Goal: Task Accomplishment & Management: Manage account settings

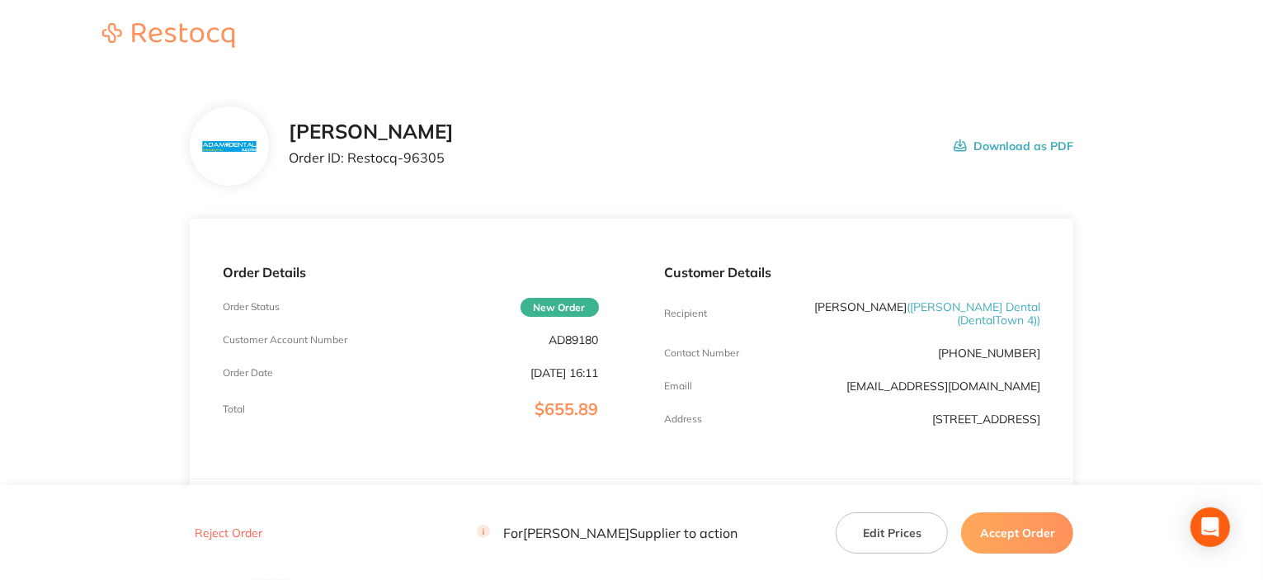
click at [581, 341] on p "AD89180" at bounding box center [573, 339] width 49 height 13
copy p "AD89180"
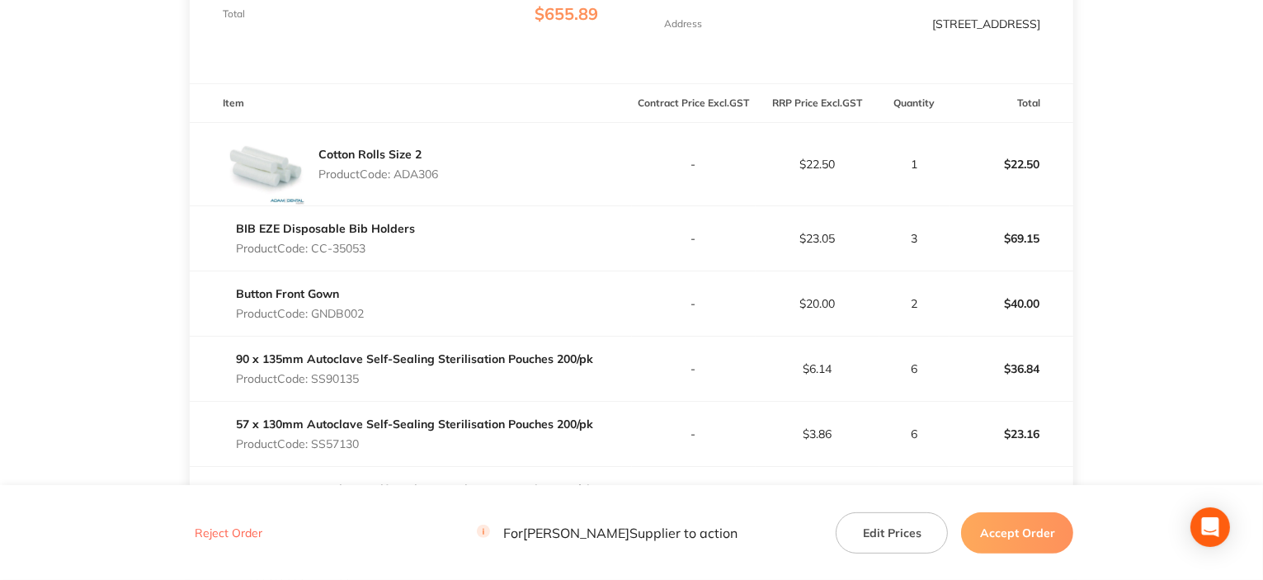
scroll to position [412, 0]
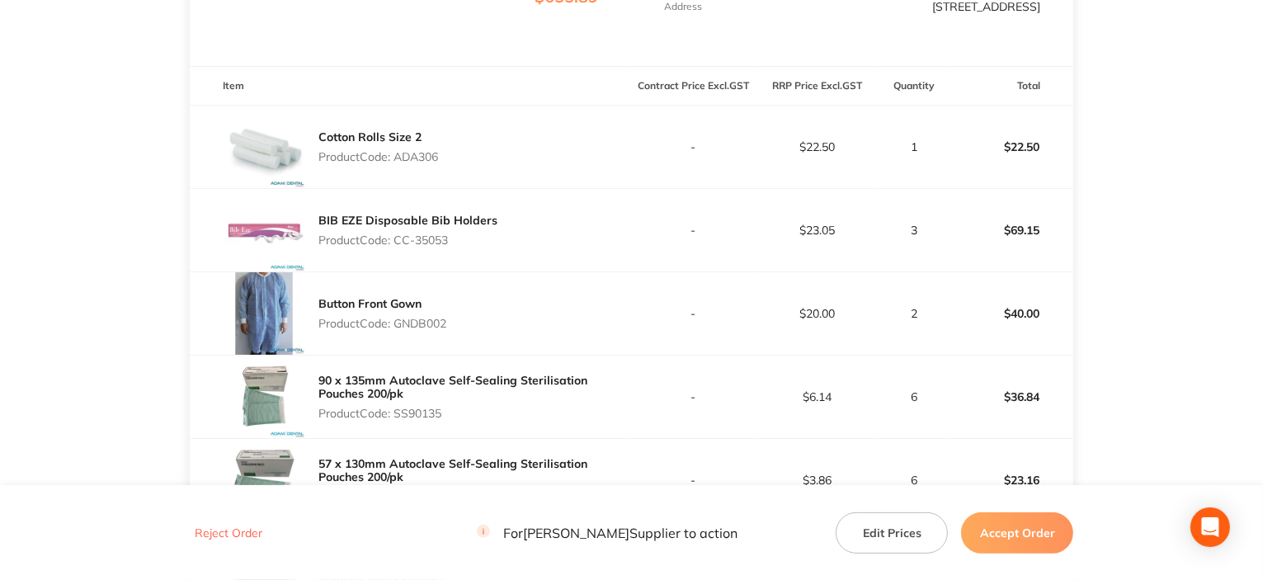
drag, startPoint x: 422, startPoint y: 140, endPoint x: 422, endPoint y: 153, distance: 12.4
click at [422, 141] on div "Cotton Rolls Size 2 Product Code: ADA306" at bounding box center [378, 147] width 120 height 46
click at [422, 153] on p "Product Code: ADA306" at bounding box center [378, 156] width 120 height 13
copy p "ADA306"
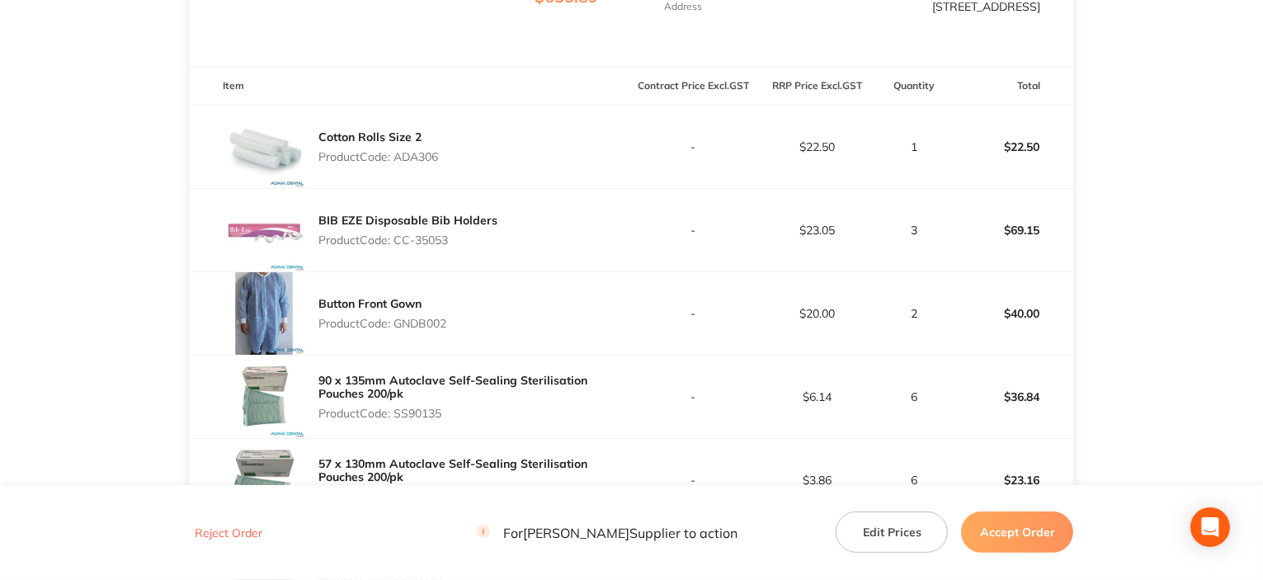
drag, startPoint x: 394, startPoint y: 230, endPoint x: 488, endPoint y: 232, distance: 94.0
click at [488, 233] on p "Product Code: CC-35053" at bounding box center [407, 239] width 179 height 13
copy p "CC-35053"
click at [417, 318] on p "Product Code: GNDB002" at bounding box center [382, 323] width 128 height 13
click at [417, 319] on p "Product Code: GNDB002" at bounding box center [382, 323] width 128 height 13
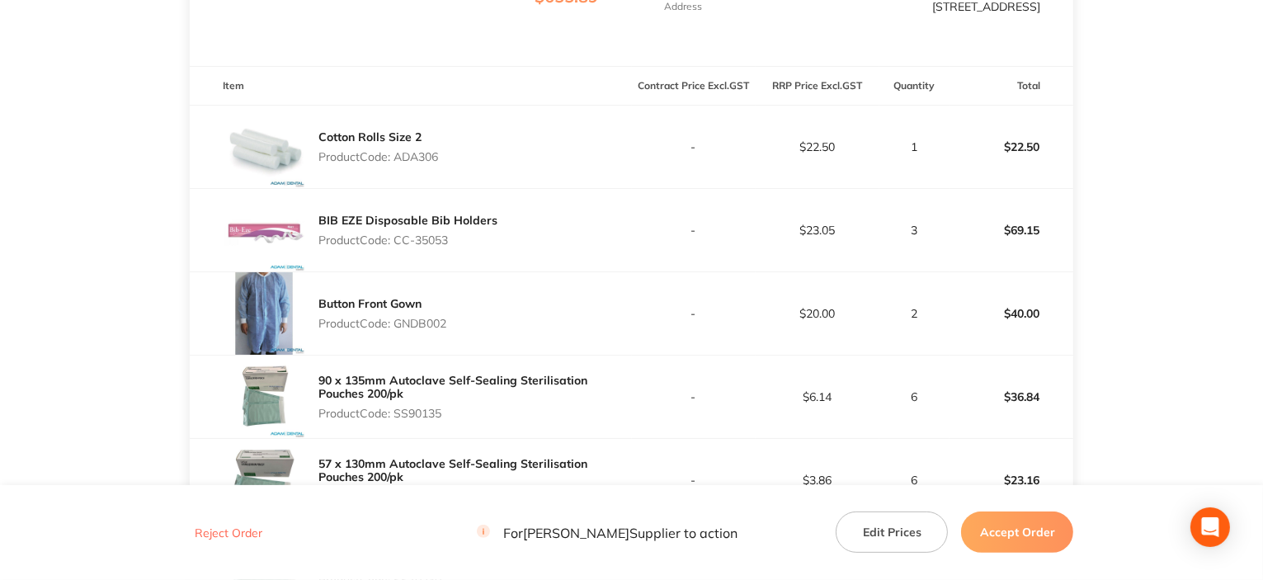
copy p "GNDB002"
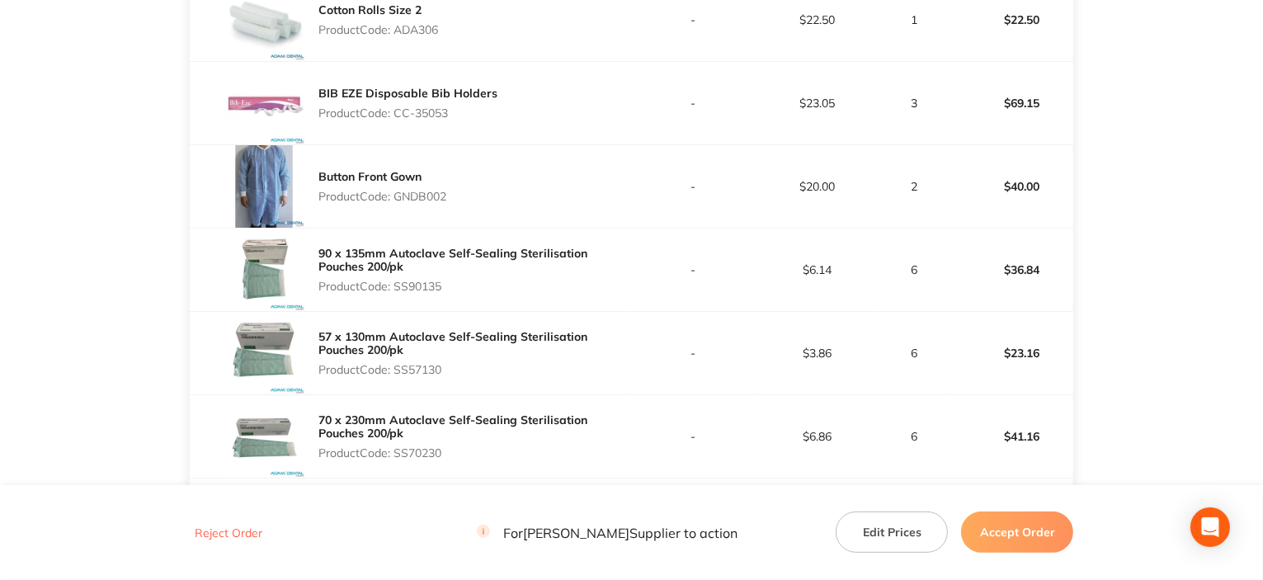
scroll to position [577, 0]
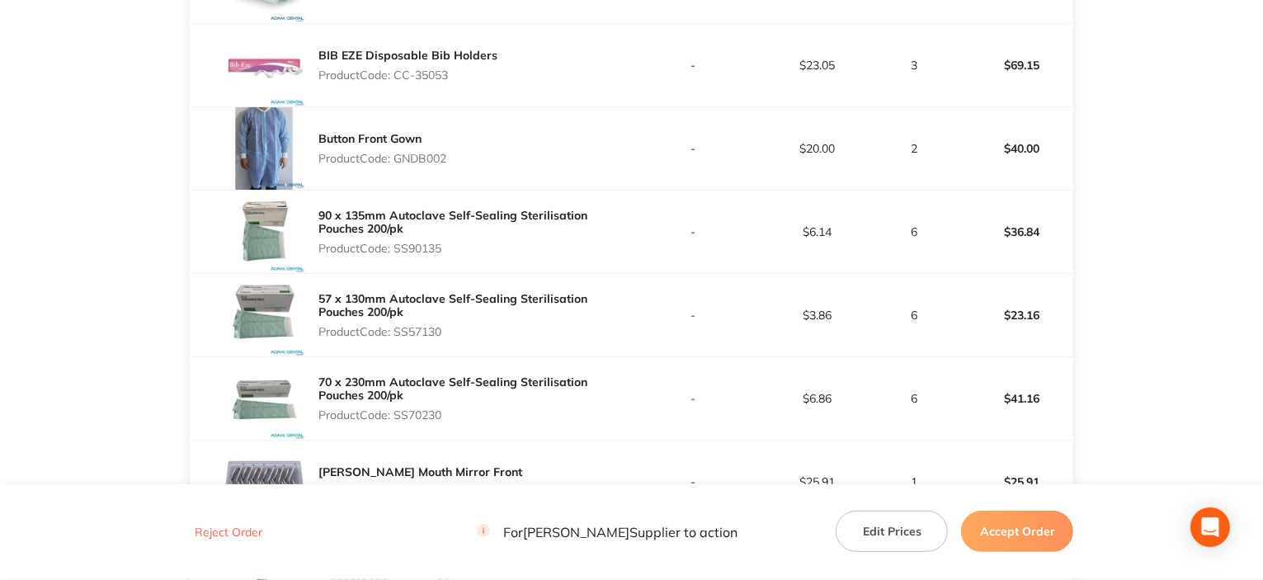
click at [411, 242] on p "Product Code: SS90135" at bounding box center [474, 248] width 313 height 13
copy p "SS90135"
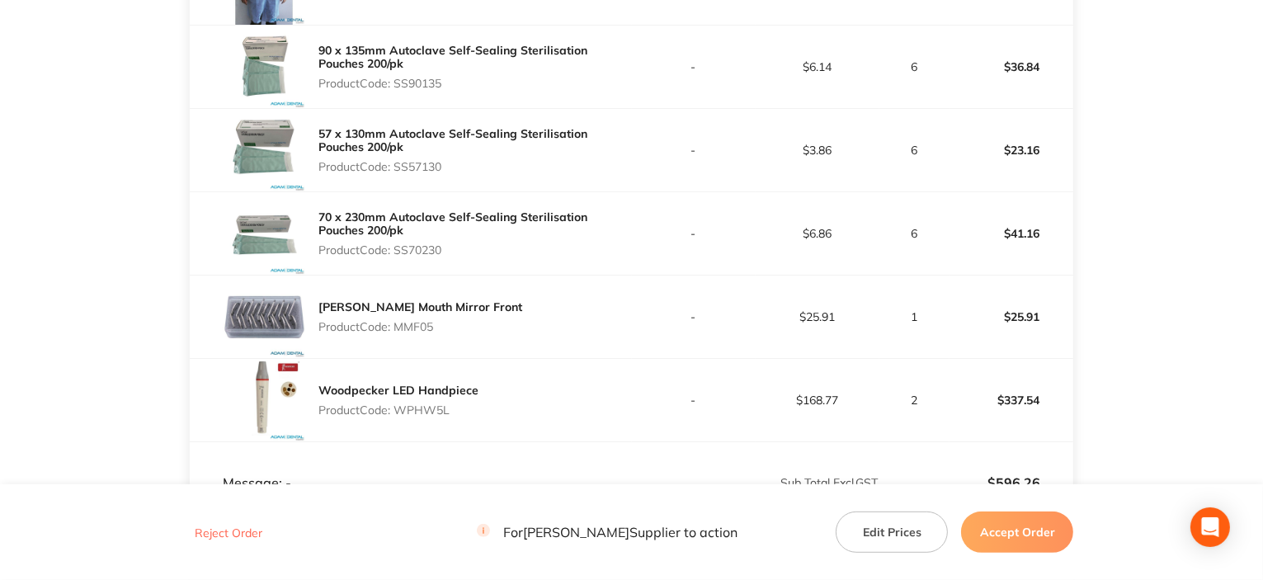
click at [424, 160] on p "Product Code: SS57130" at bounding box center [474, 166] width 313 height 13
copy p "SS57130"
click at [426, 243] on p "Product Code: SS70230" at bounding box center [474, 249] width 313 height 13
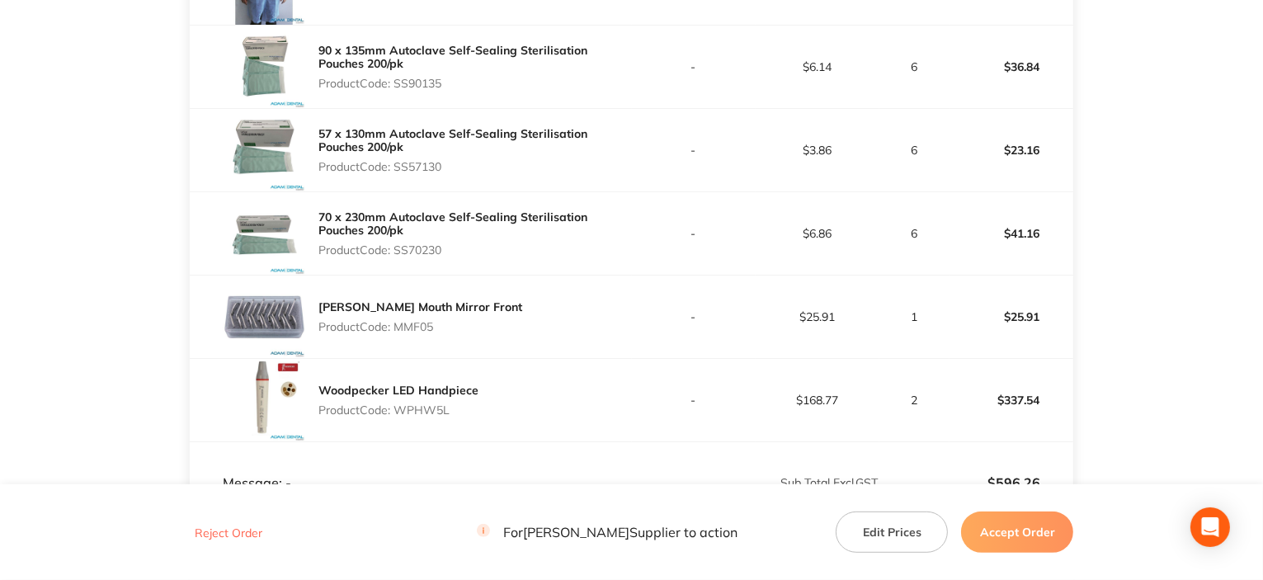
copy p "SS70230"
click at [424, 322] on p "Product Code: MMF05" at bounding box center [420, 326] width 204 height 13
click at [425, 323] on p "Product Code: MMF05" at bounding box center [420, 326] width 204 height 13
copy p "MMF05"
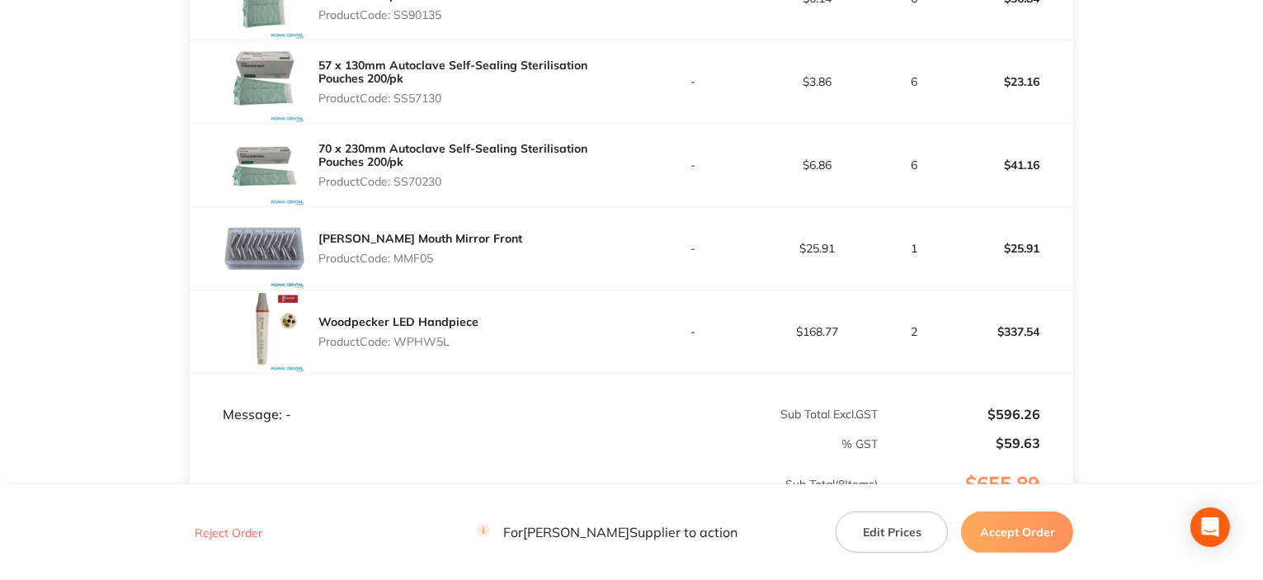
scroll to position [825, 0]
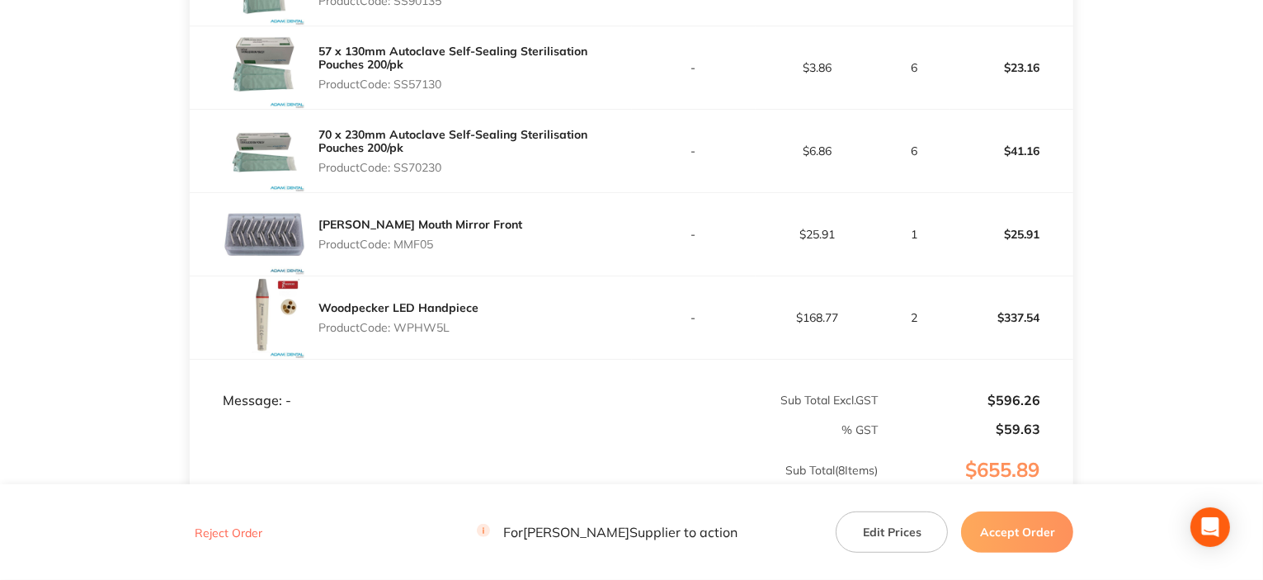
click at [438, 321] on p "Product Code: WPHW5L" at bounding box center [398, 327] width 160 height 13
copy p "WPHW5L"
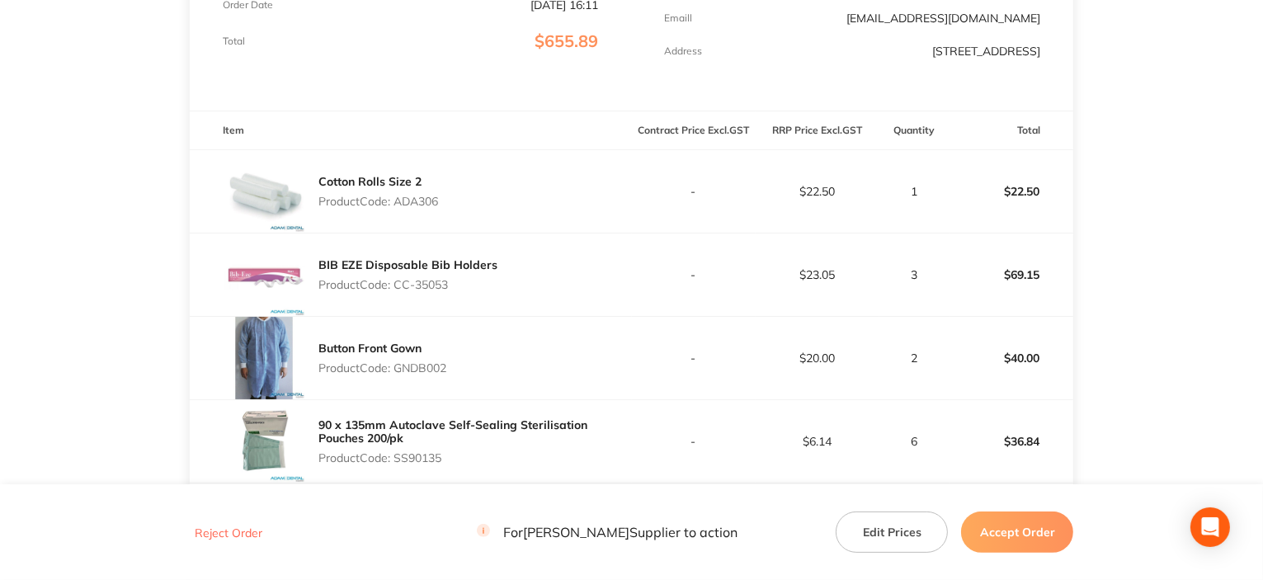
scroll to position [82, 0]
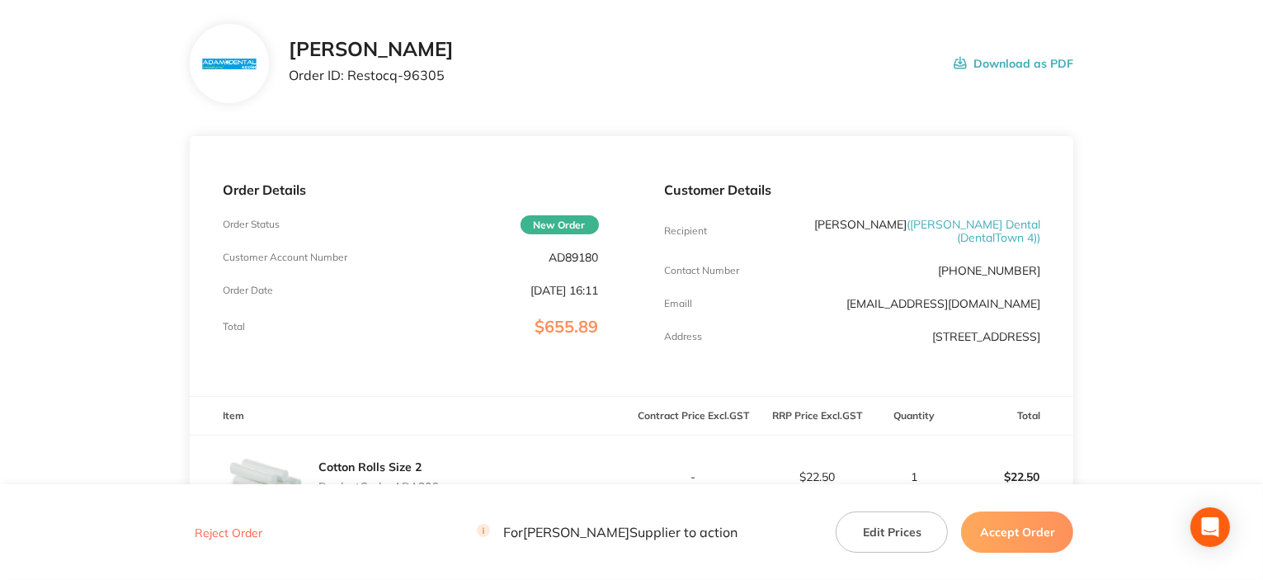
click at [568, 257] on p "AD89180" at bounding box center [573, 257] width 49 height 13
copy p "AD89180"
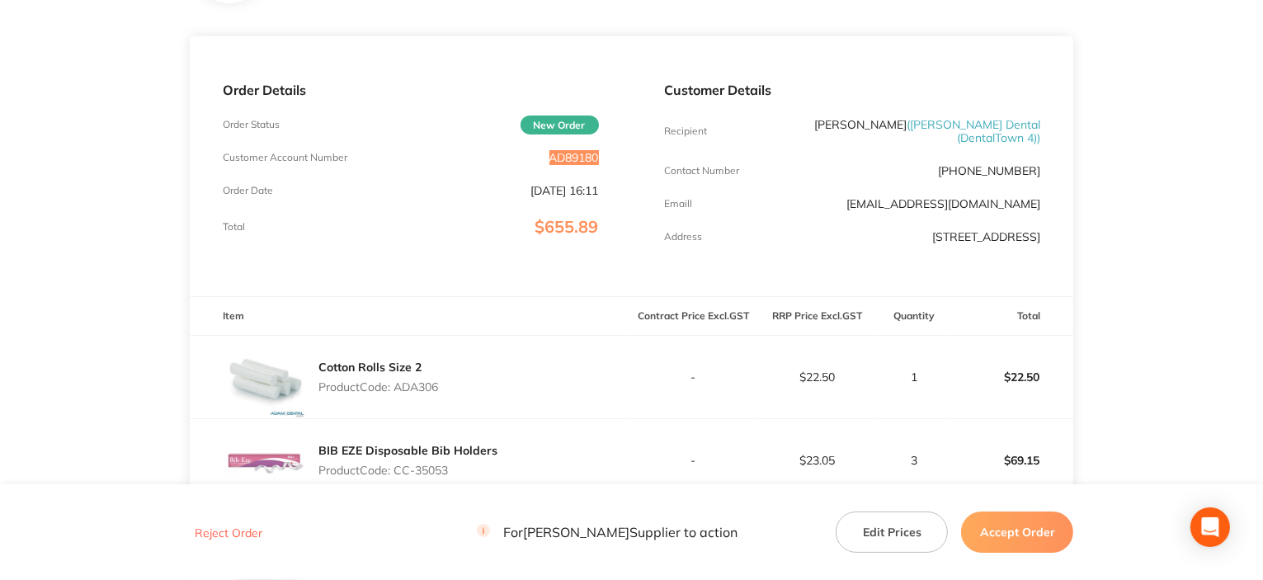
scroll to position [330, 0]
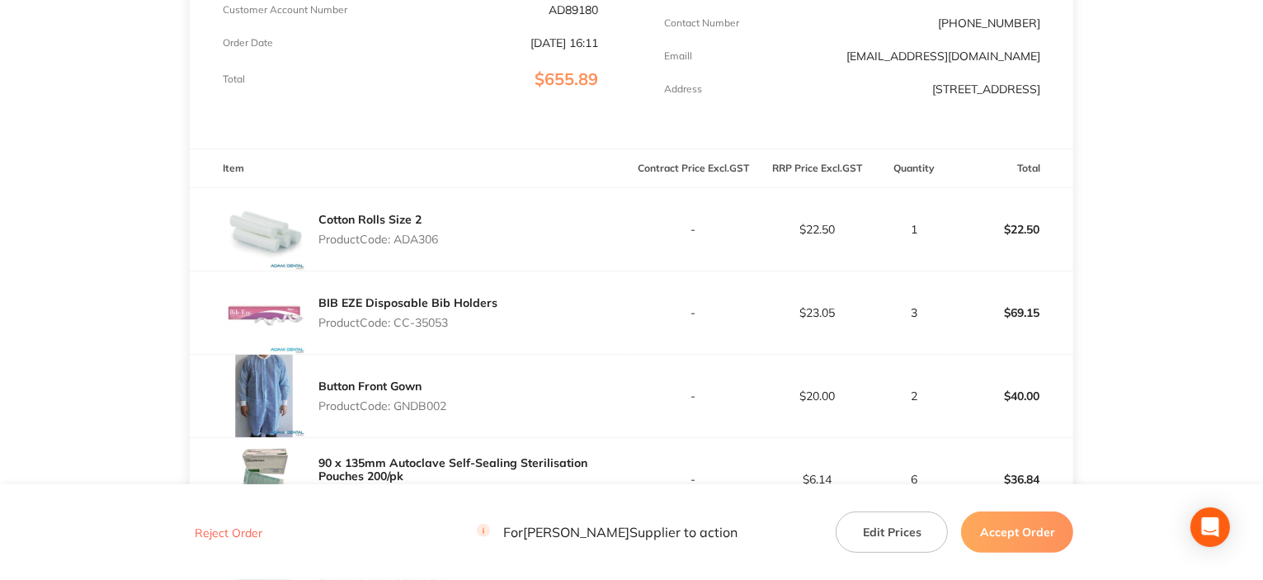
click at [410, 237] on p "Product Code: ADA306" at bounding box center [378, 239] width 120 height 13
drag, startPoint x: 398, startPoint y: 317, endPoint x: 462, endPoint y: 311, distance: 63.8
click at [464, 316] on p "Product Code: CC-35053" at bounding box center [407, 322] width 179 height 13
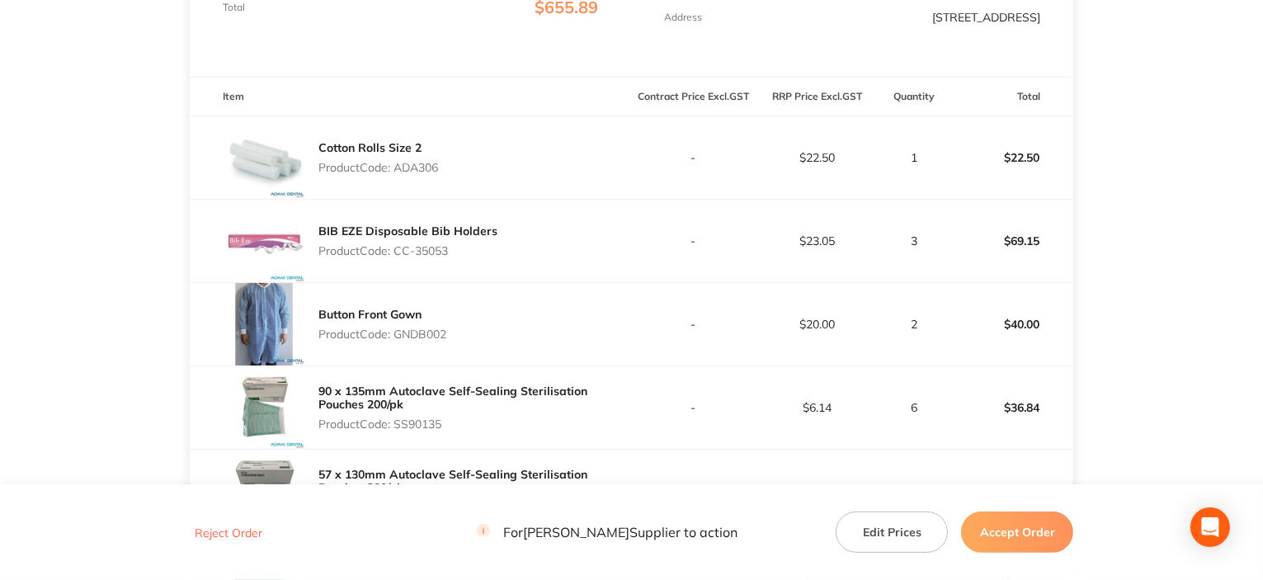
scroll to position [412, 0]
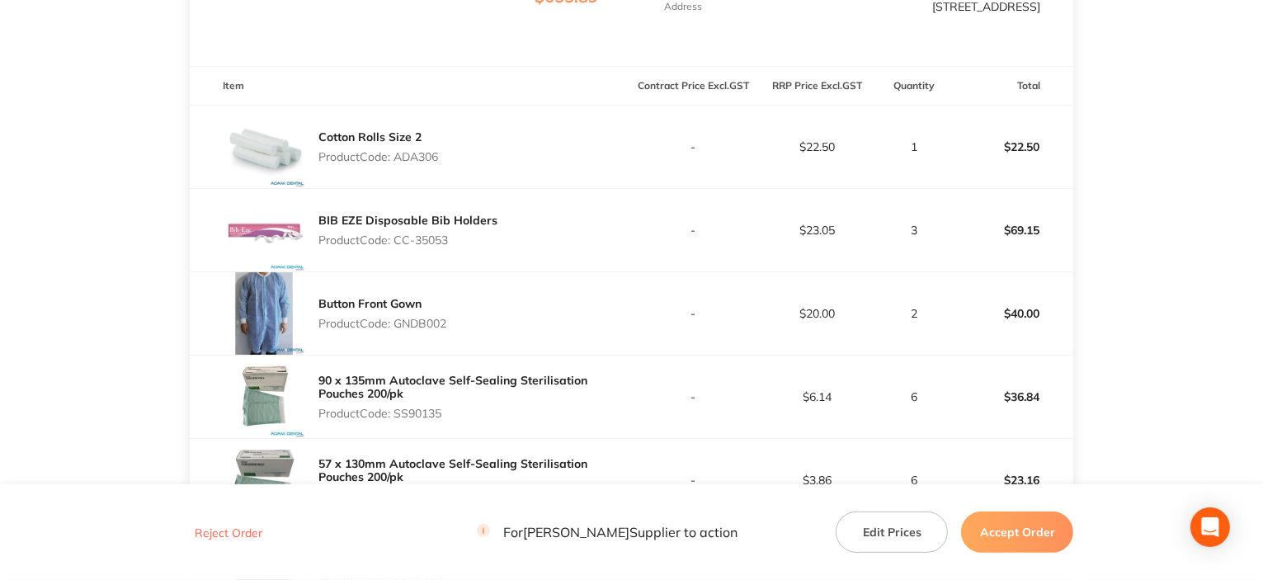
click at [426, 317] on p "Product Code: GNDB002" at bounding box center [382, 323] width 128 height 13
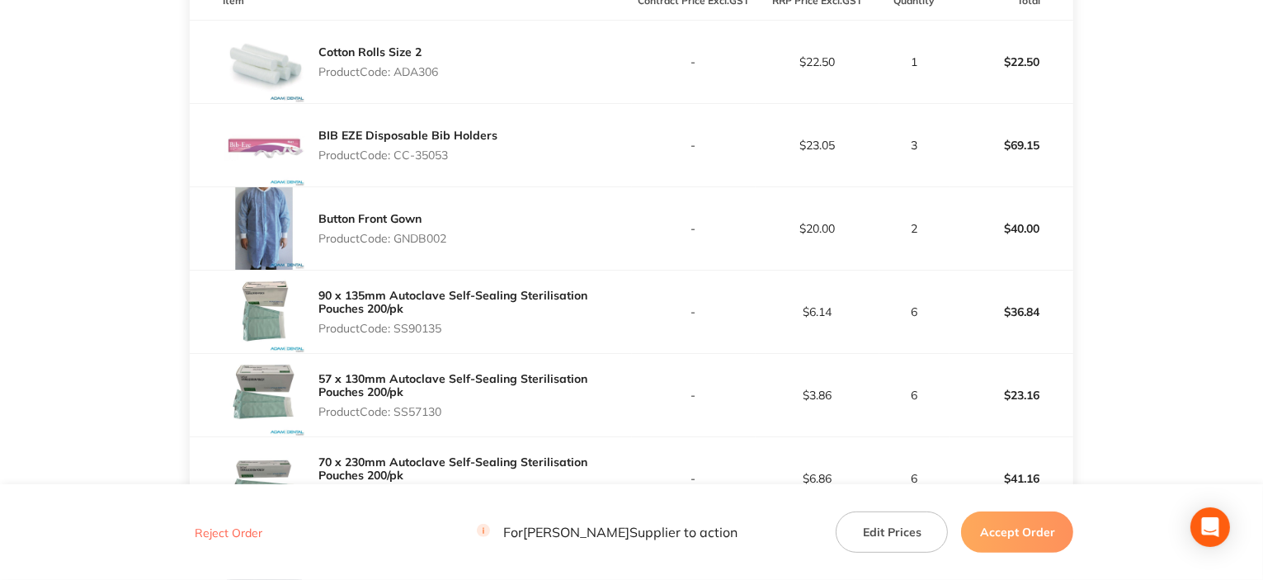
scroll to position [660, 0]
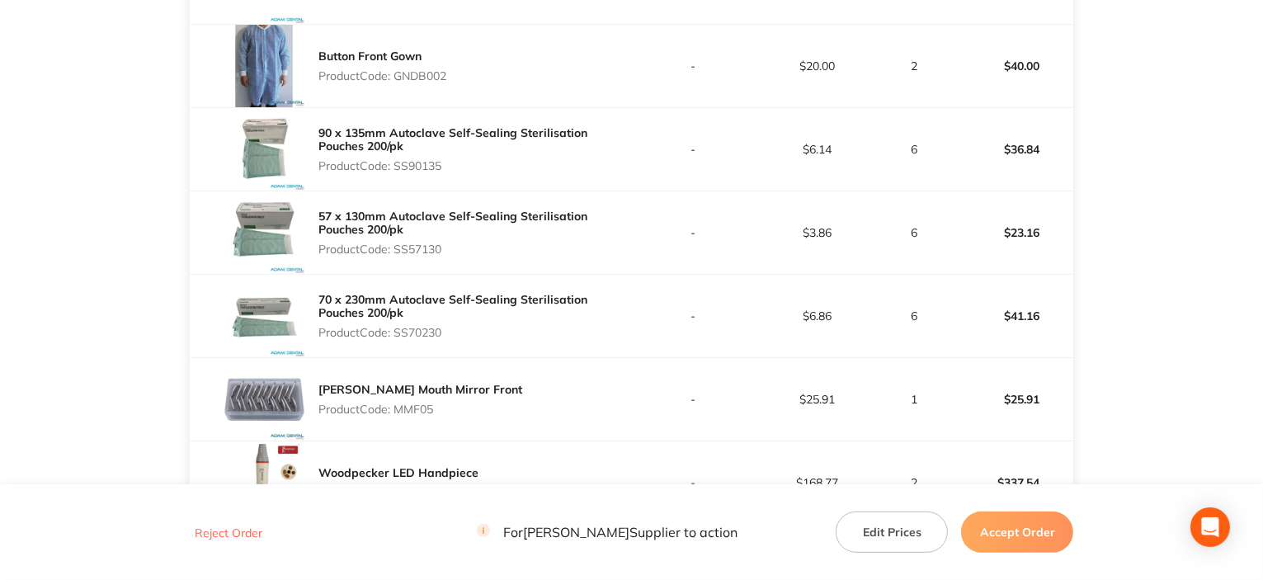
click at [425, 159] on p "Product Code: SS90135" at bounding box center [474, 165] width 313 height 13
click at [429, 243] on p "Product Code: SS57130" at bounding box center [474, 249] width 313 height 13
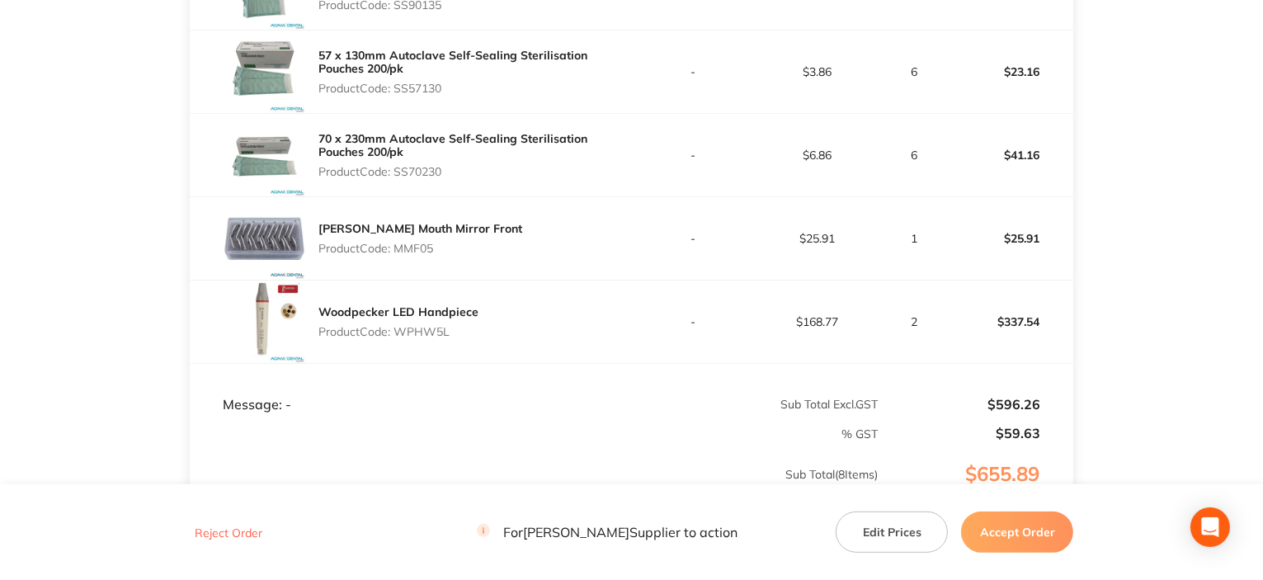
scroll to position [825, 0]
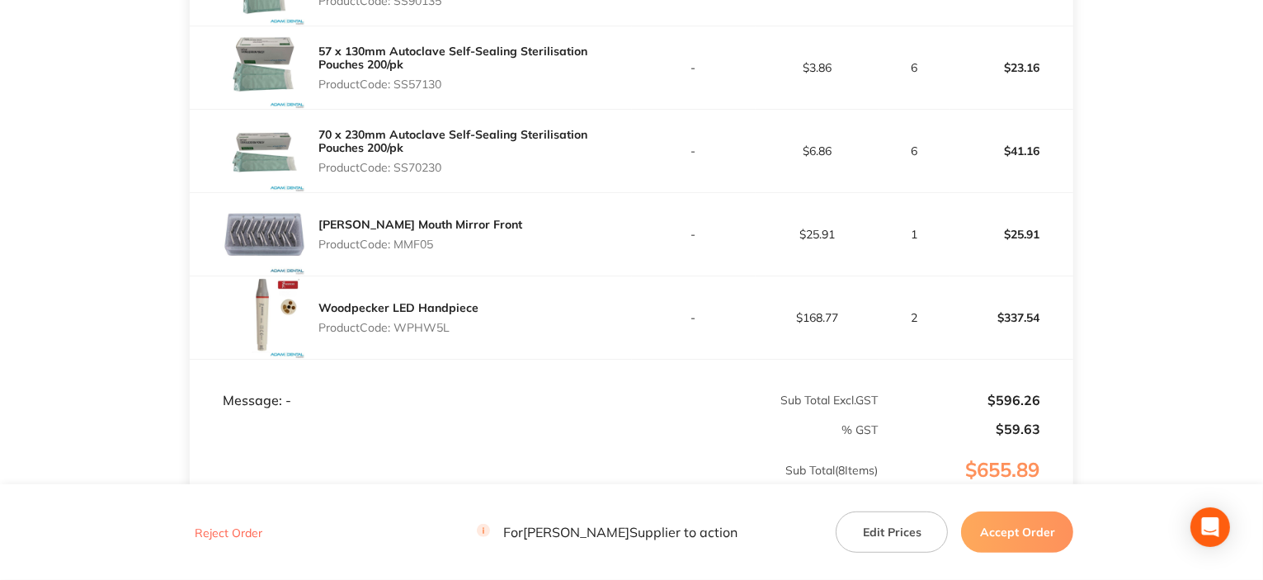
click at [418, 162] on p "Product Code: SS70230" at bounding box center [474, 167] width 313 height 13
click at [407, 238] on p "Product Code: MMF05" at bounding box center [420, 244] width 204 height 13
click at [426, 321] on p "Product Code: WPHW5L" at bounding box center [398, 327] width 160 height 13
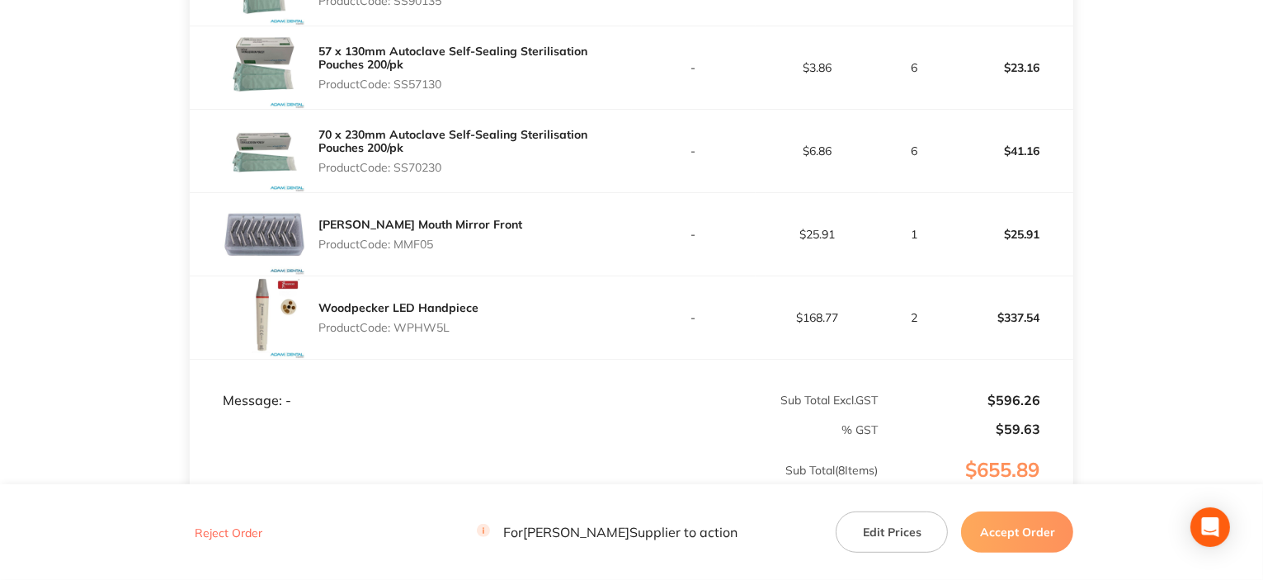
click at [426, 321] on p "Product Code: WPHW5L" at bounding box center [398, 327] width 160 height 13
drag, startPoint x: 1046, startPoint y: 544, endPoint x: 1036, endPoint y: 537, distance: 12.4
click at [1046, 544] on button "Accept Order" at bounding box center [1017, 531] width 112 height 41
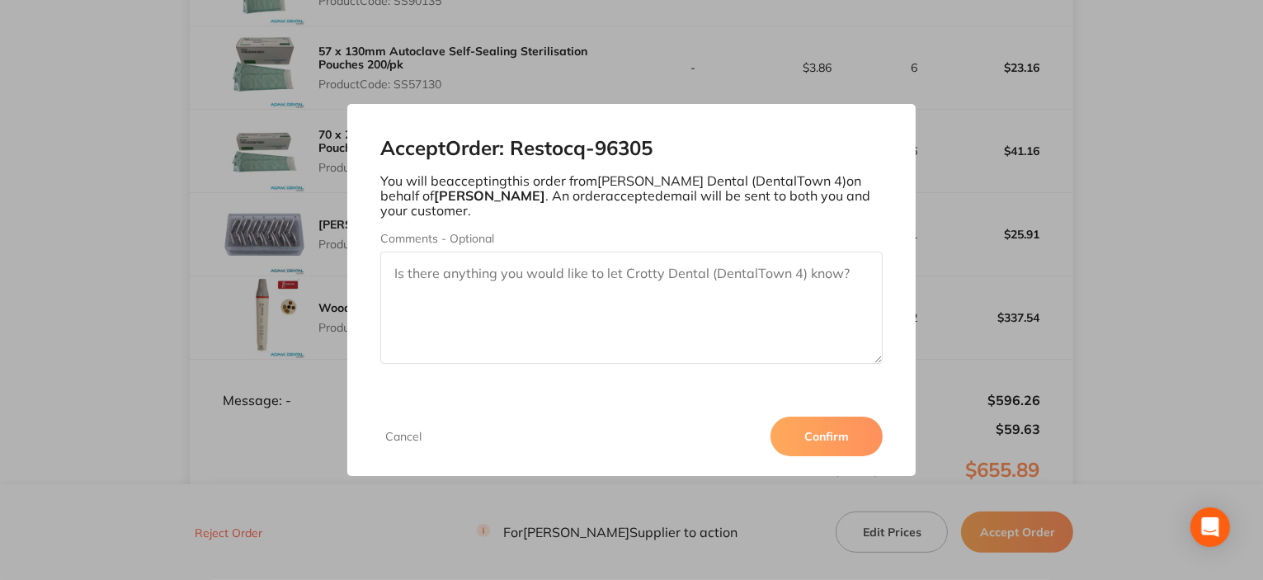
click at [825, 440] on button "Confirm" at bounding box center [826, 437] width 112 height 40
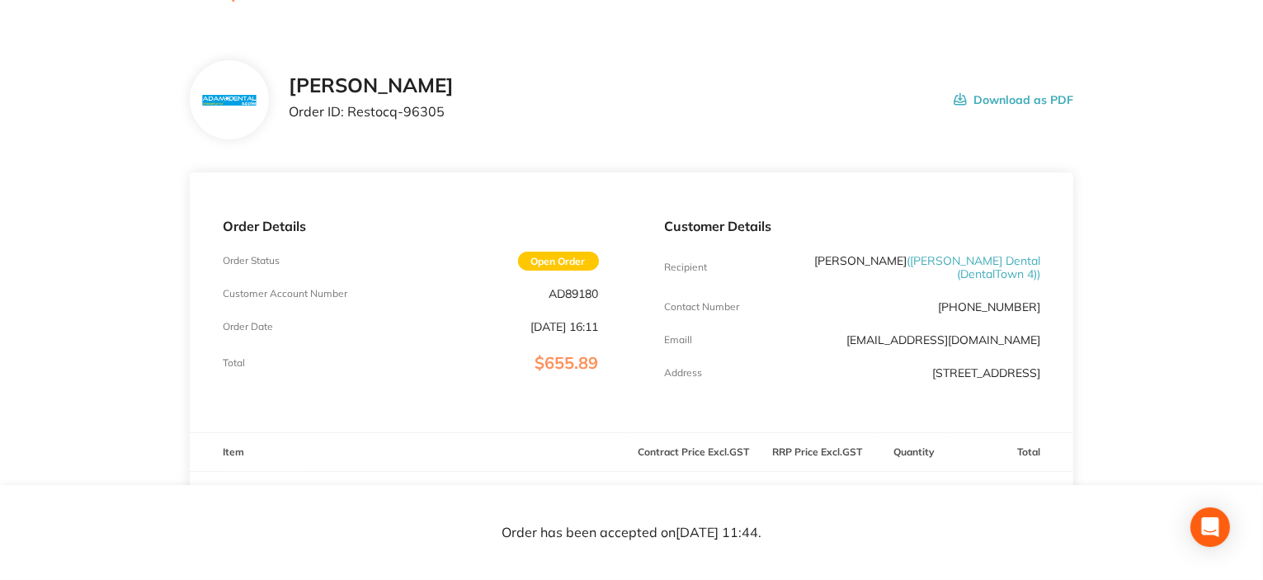
scroll to position [0, 0]
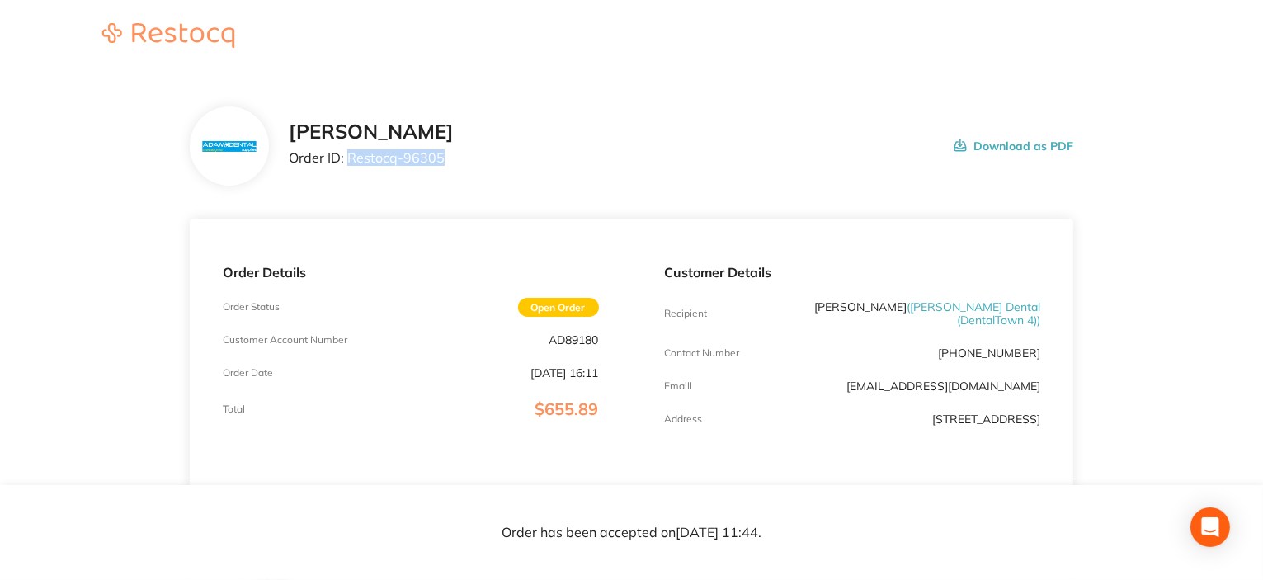
drag, startPoint x: 350, startPoint y: 158, endPoint x: 204, endPoint y: 243, distance: 168.5
click at [475, 166] on div "[PERSON_NAME] Order ID: Restocq- 96305 Download as PDF" at bounding box center [681, 145] width 785 height 51
